Goal: Book appointment/travel/reservation

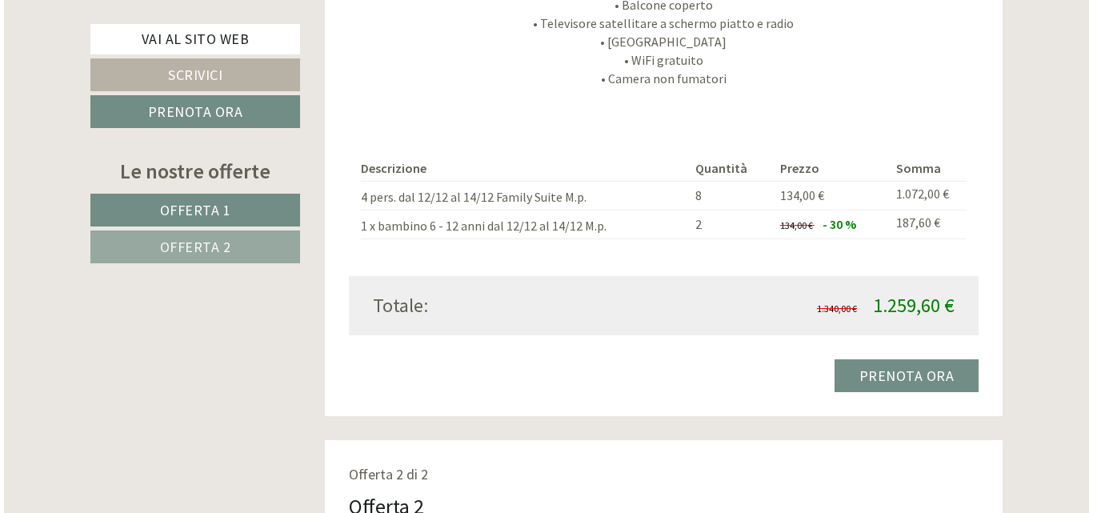
scroll to position [1680, 0]
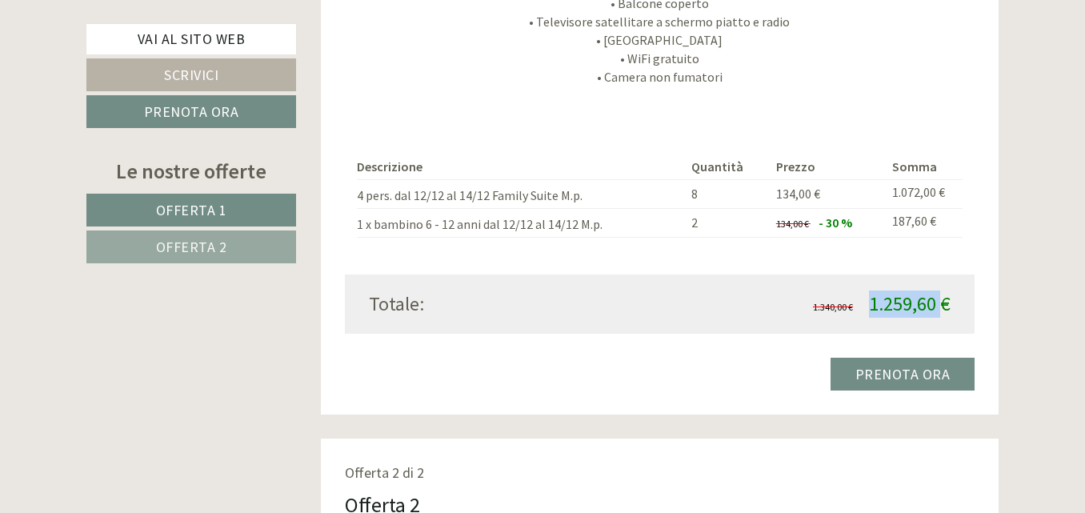
drag, startPoint x: 874, startPoint y: 298, endPoint x: 945, endPoint y: 300, distance: 71.2
click at [945, 300] on span "1.259,60 €" at bounding box center [910, 303] width 82 height 25
click at [881, 368] on link "Prenota ora" at bounding box center [903, 374] width 145 height 33
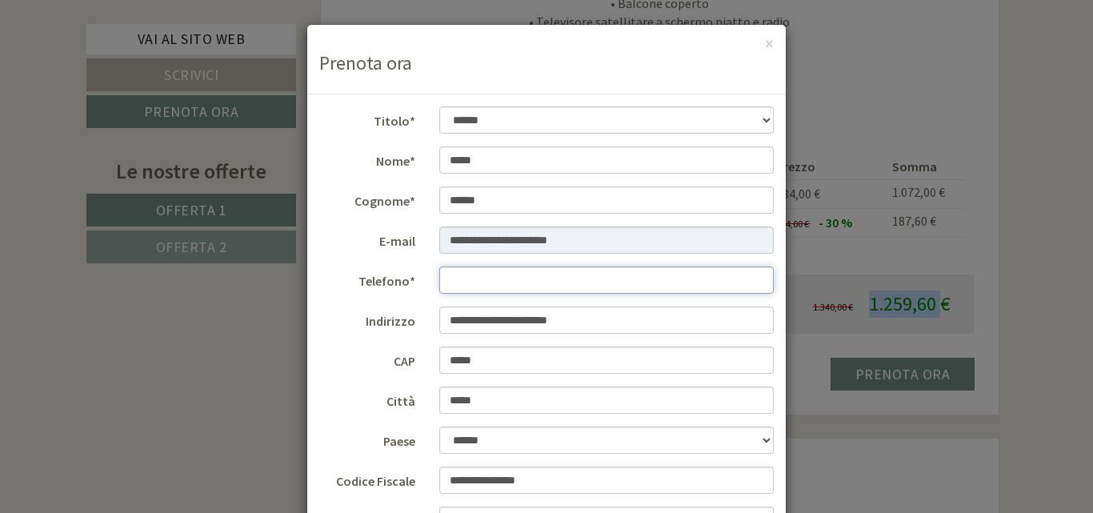
click at [463, 278] on input "Telefono*" at bounding box center [606, 279] width 335 height 27
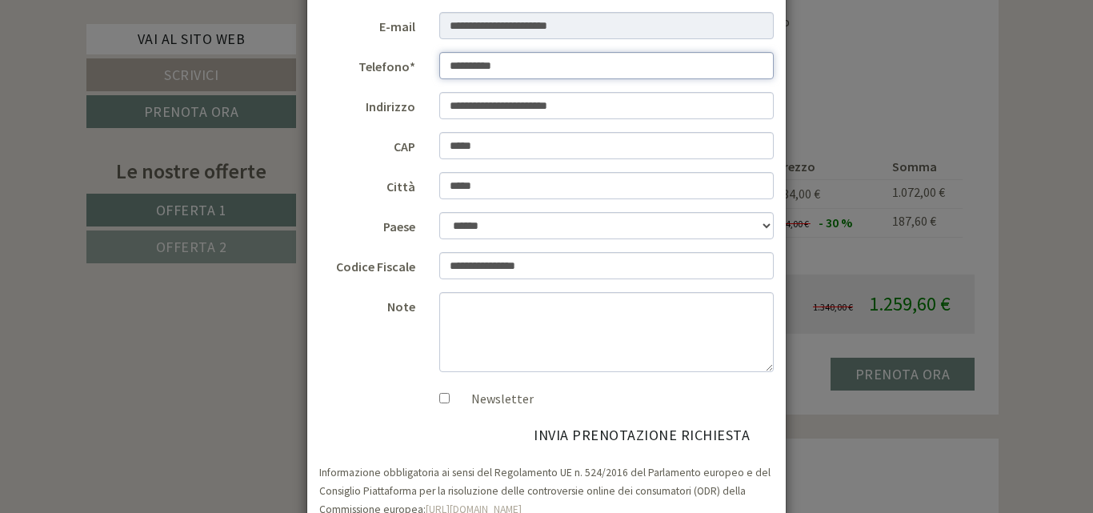
scroll to position [255, 0]
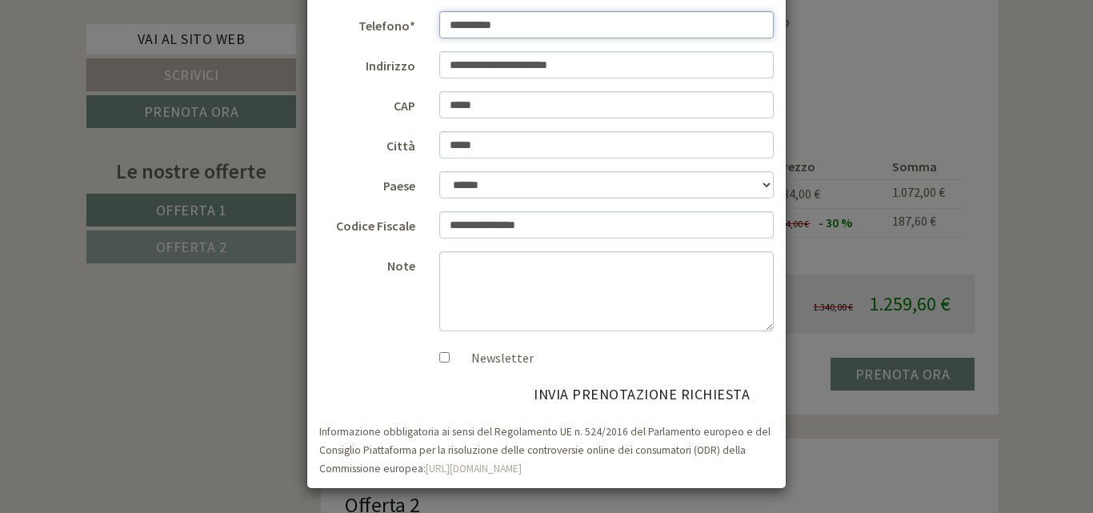
type input "**********"
click at [502, 279] on textarea "Note" at bounding box center [606, 291] width 335 height 80
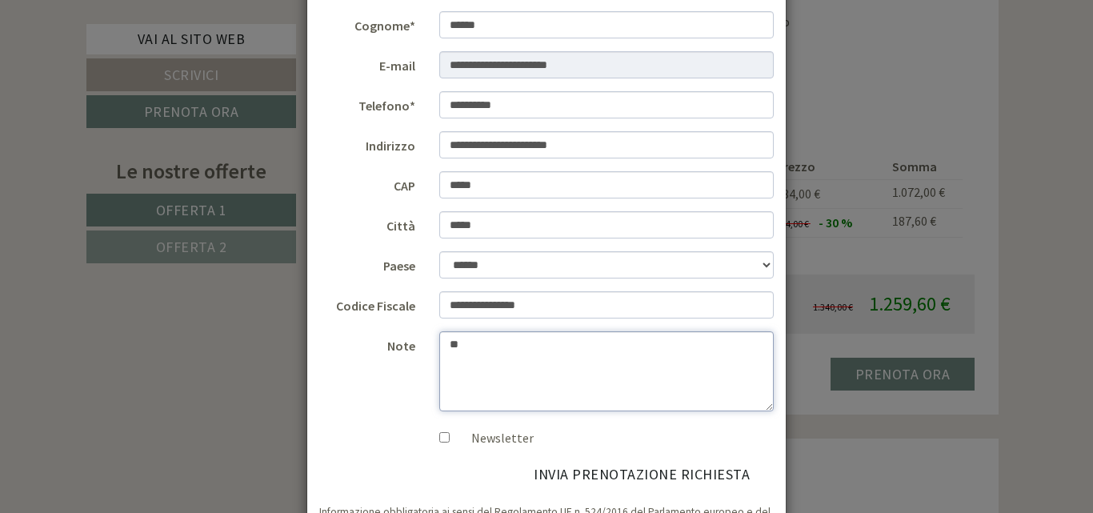
type textarea "*"
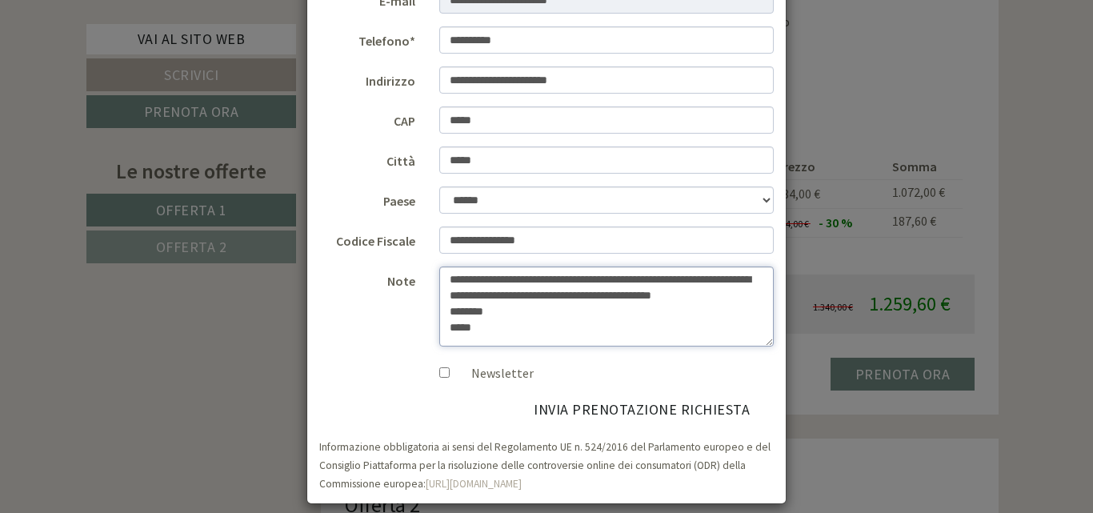
scroll to position [255, 0]
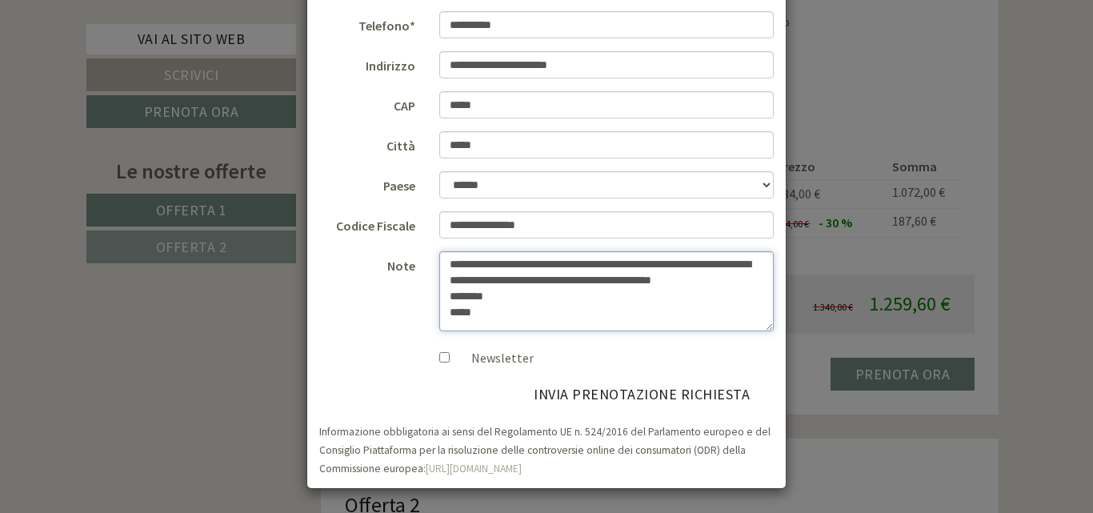
type textarea "**********"
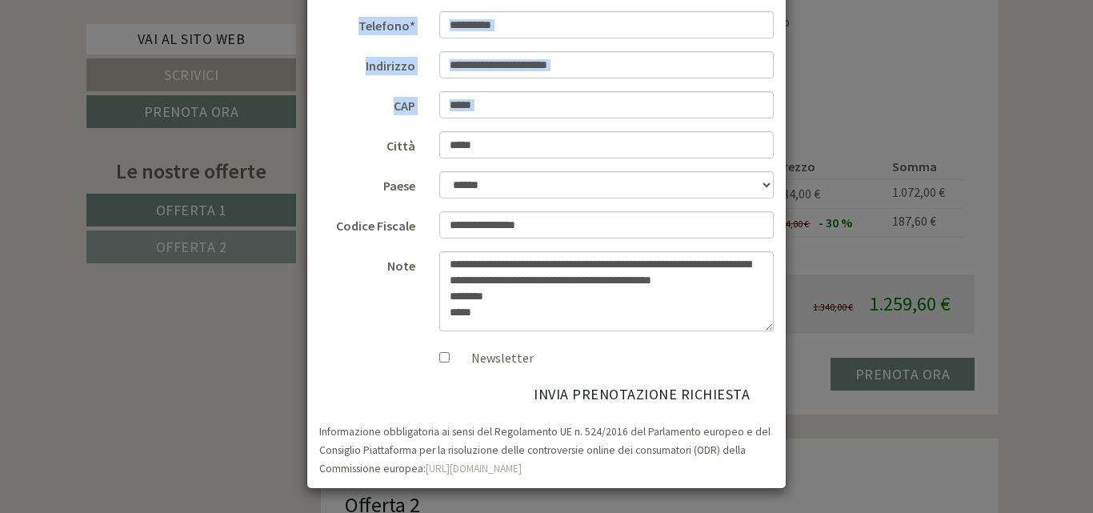
drag, startPoint x: 348, startPoint y: 30, endPoint x: 334, endPoint y: 127, distance: 97.8
click at [334, 127] on form "**********" at bounding box center [546, 163] width 455 height 625
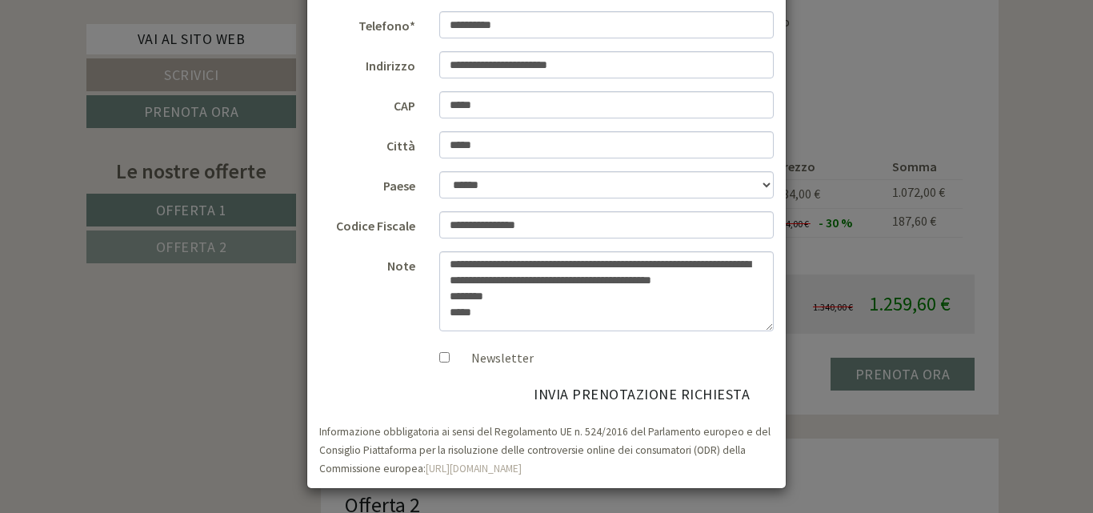
click at [586, 347] on div "Newsletter" at bounding box center [606, 355] width 335 height 24
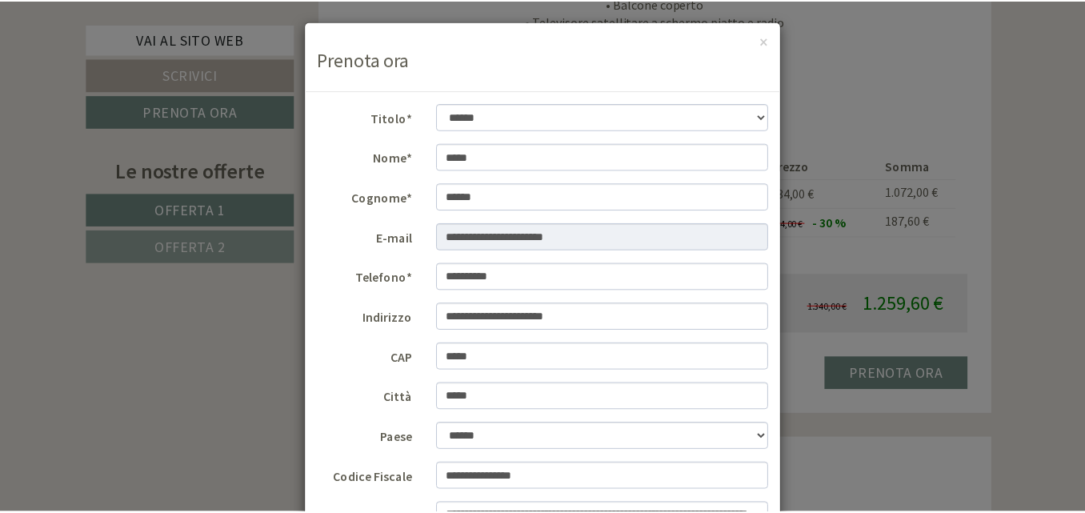
scroll to position [0, 0]
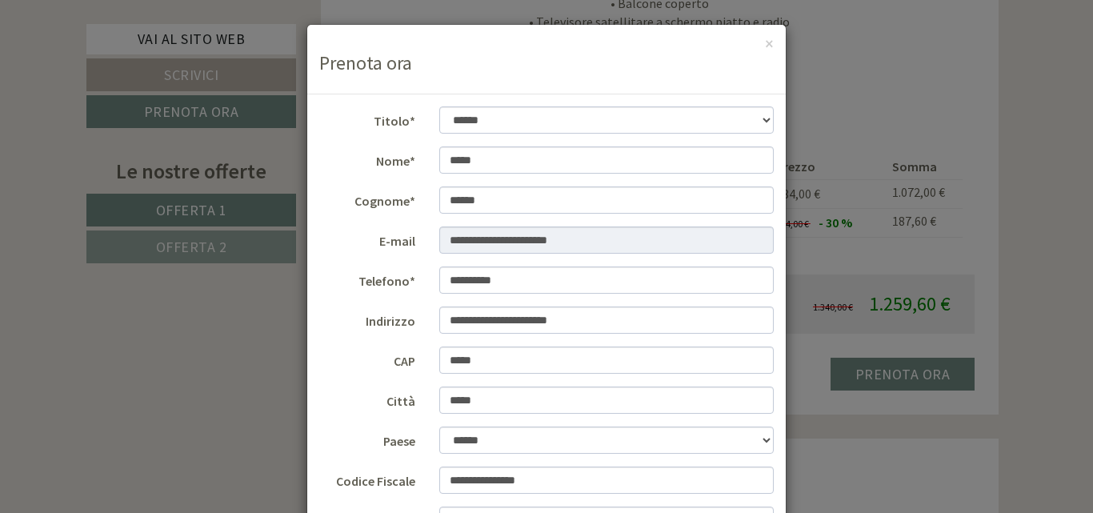
drag, startPoint x: 650, startPoint y: 50, endPoint x: 579, endPoint y: 78, distance: 75.8
click at [579, 78] on div "× Prenota ora" at bounding box center [546, 60] width 479 height 70
click at [767, 47] on button "×" at bounding box center [769, 43] width 9 height 17
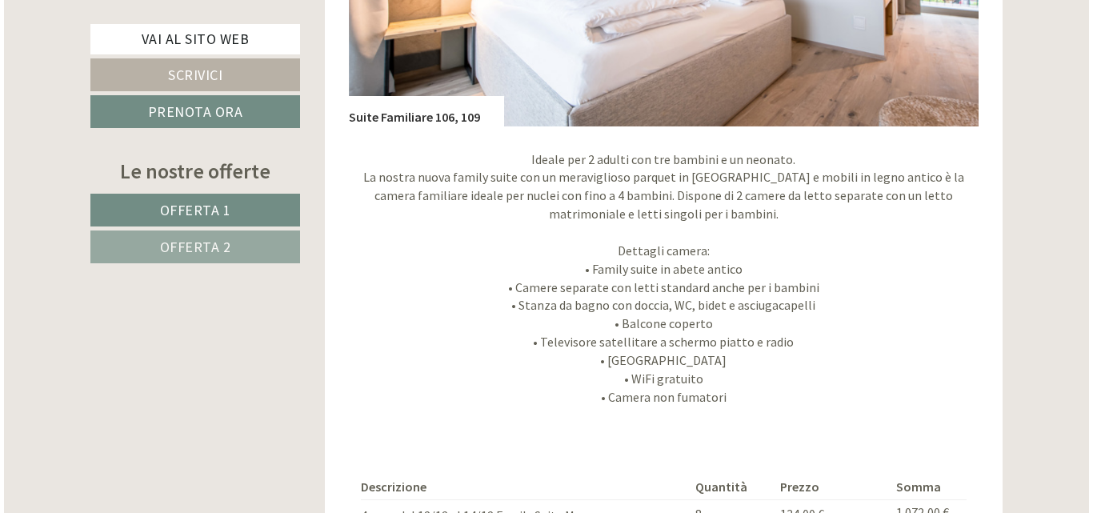
scroll to position [1680, 0]
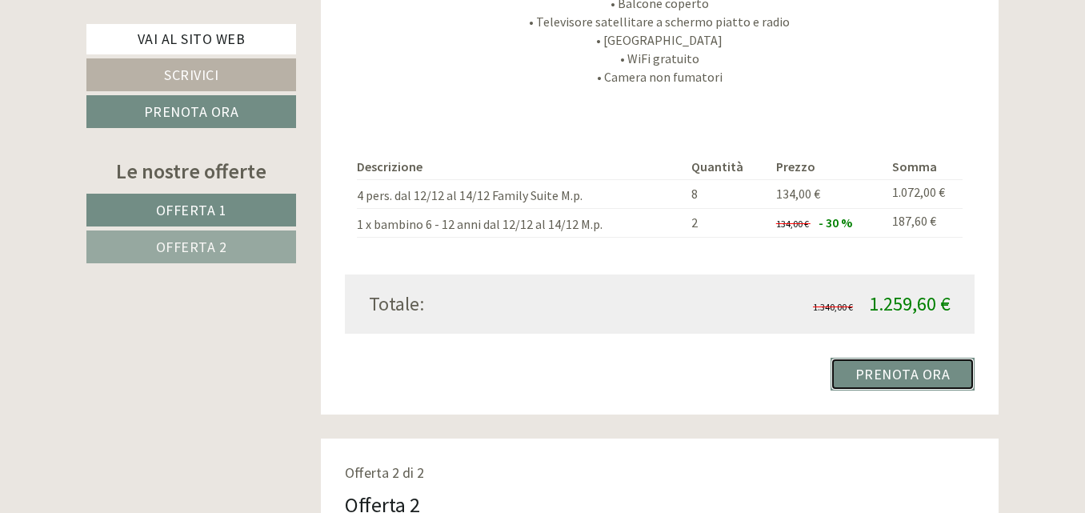
click at [889, 374] on link "Prenota ora" at bounding box center [903, 374] width 145 height 33
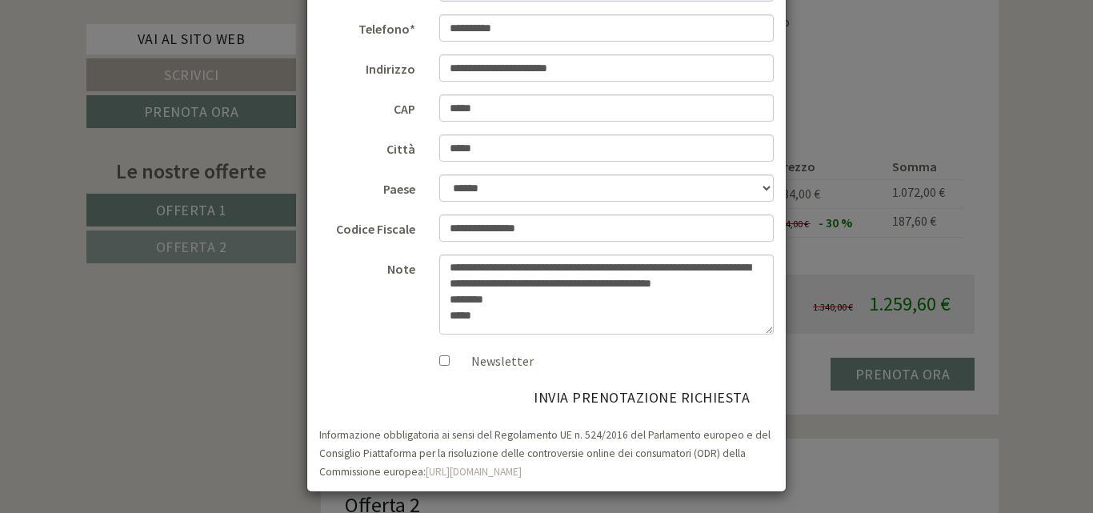
scroll to position [255, 0]
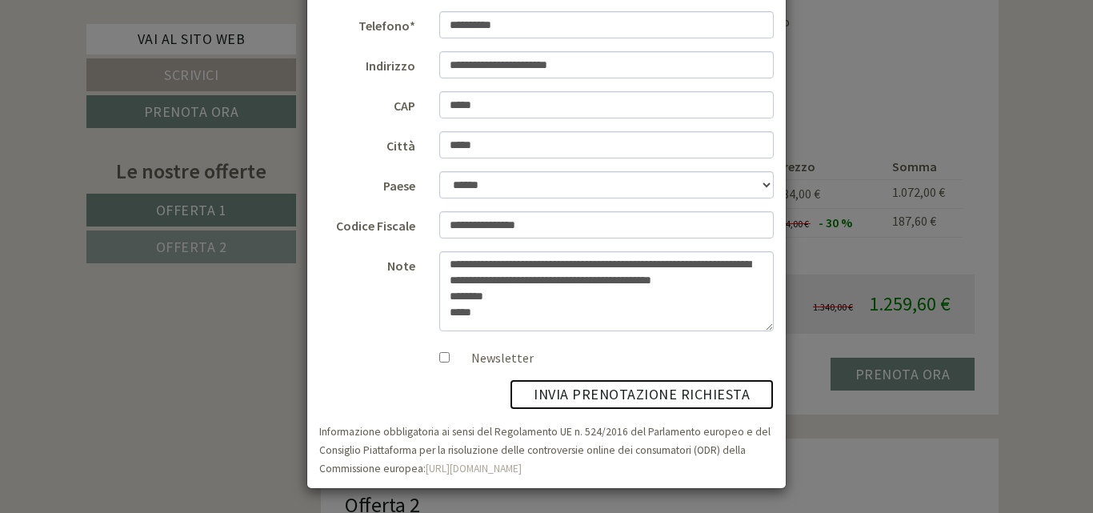
click at [567, 392] on button "invia prenotazione richiesta" at bounding box center [642, 394] width 264 height 30
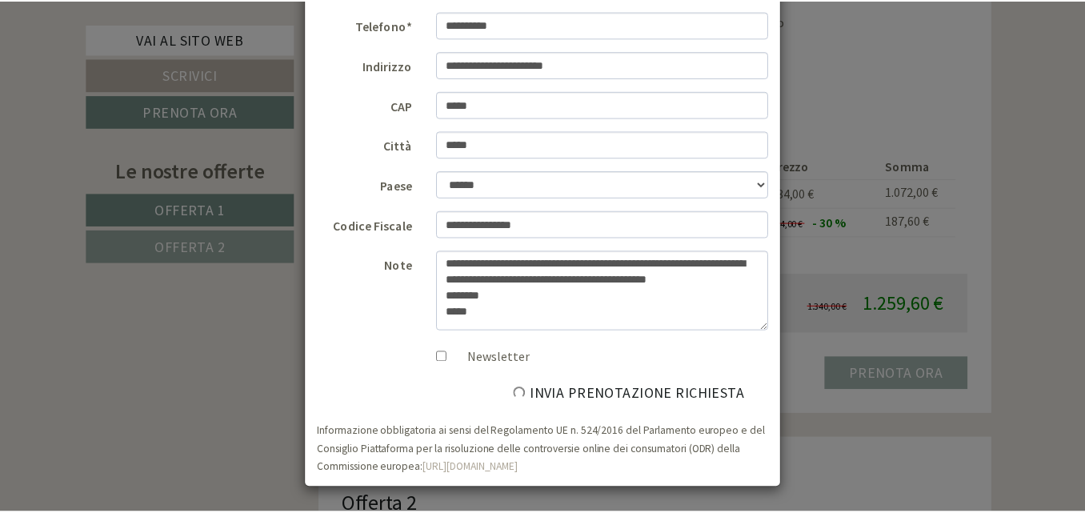
scroll to position [0, 0]
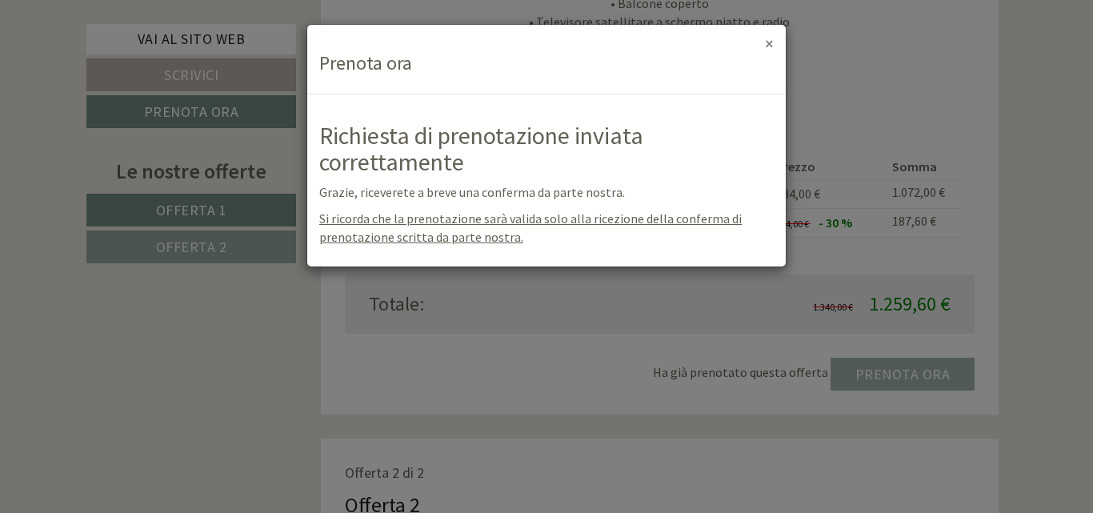
click at [769, 42] on button "×" at bounding box center [769, 43] width 9 height 17
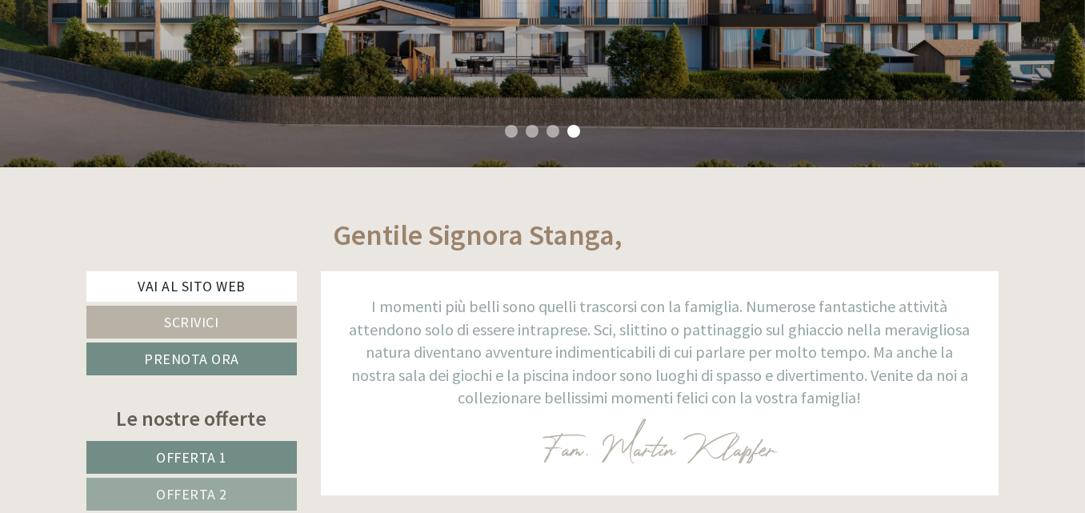
scroll to position [80, 0]
